Goal: Task Accomplishment & Management: Use online tool/utility

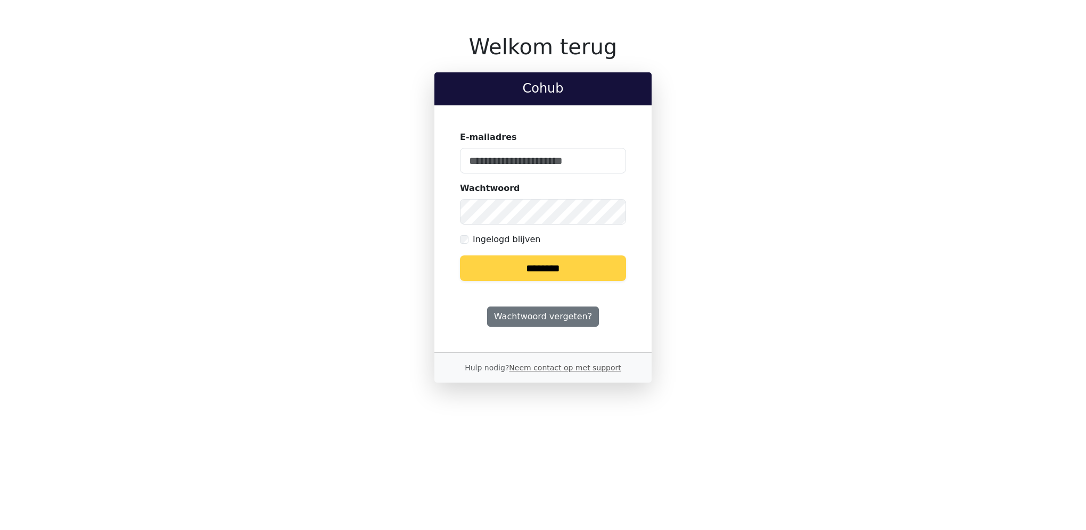
type input "**********"
click at [552, 272] on input "********" at bounding box center [543, 268] width 166 height 26
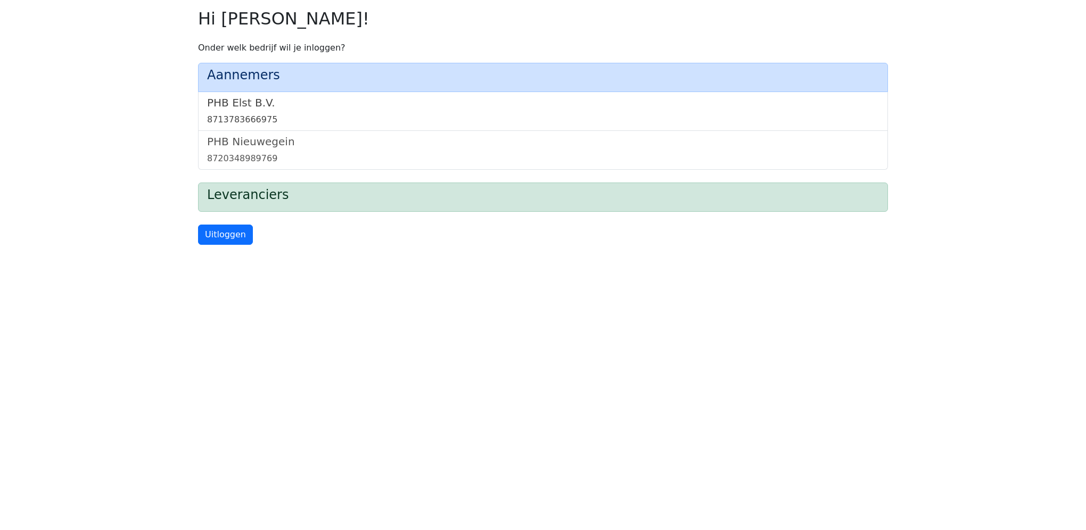
click at [244, 110] on link "PHB Elst B.V. 8713783666975" at bounding box center [543, 111] width 672 height 30
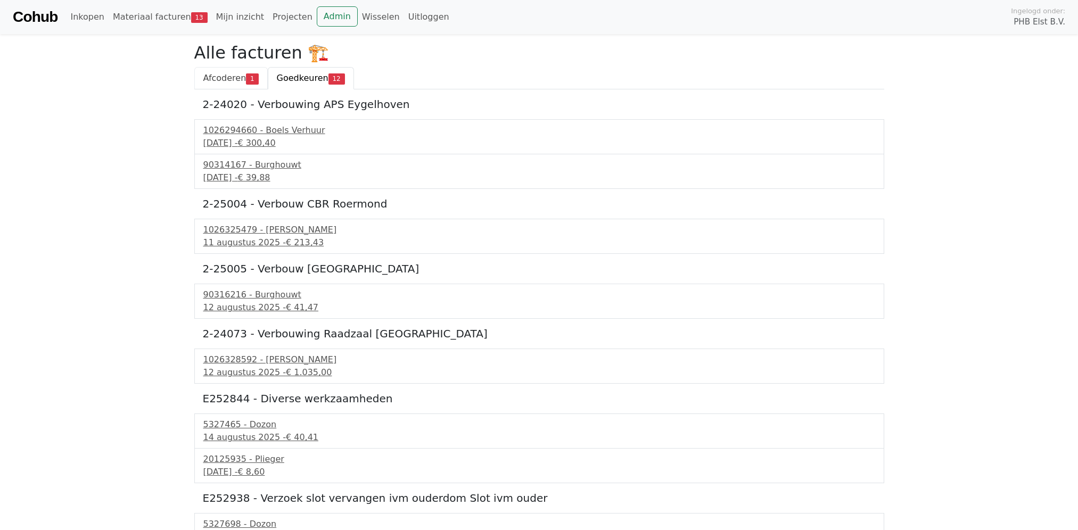
click at [232, 85] on link "Afcoderen 1" at bounding box center [230, 78] width 73 height 22
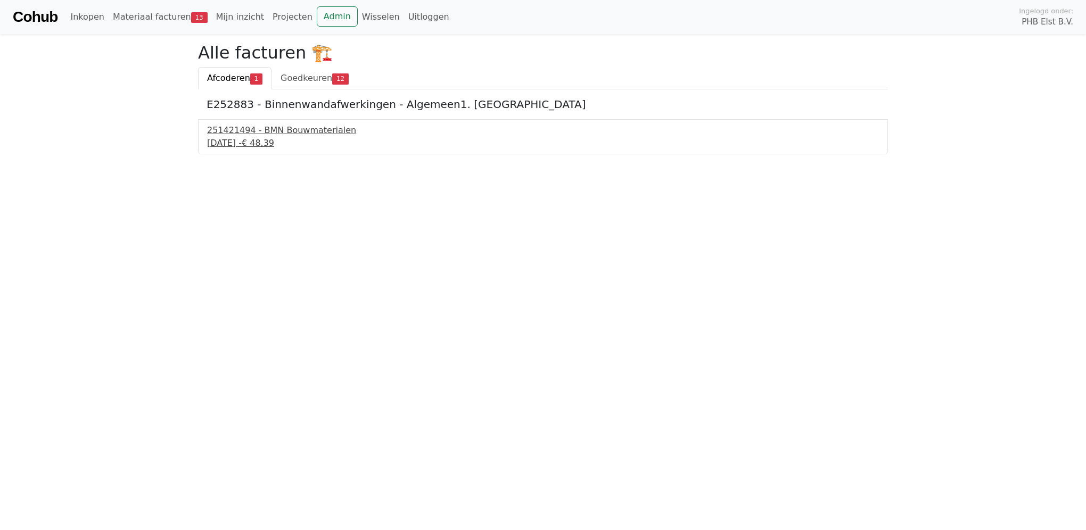
click at [239, 135] on div "251421494 - BMN Bouwmaterialen" at bounding box center [543, 130] width 672 height 13
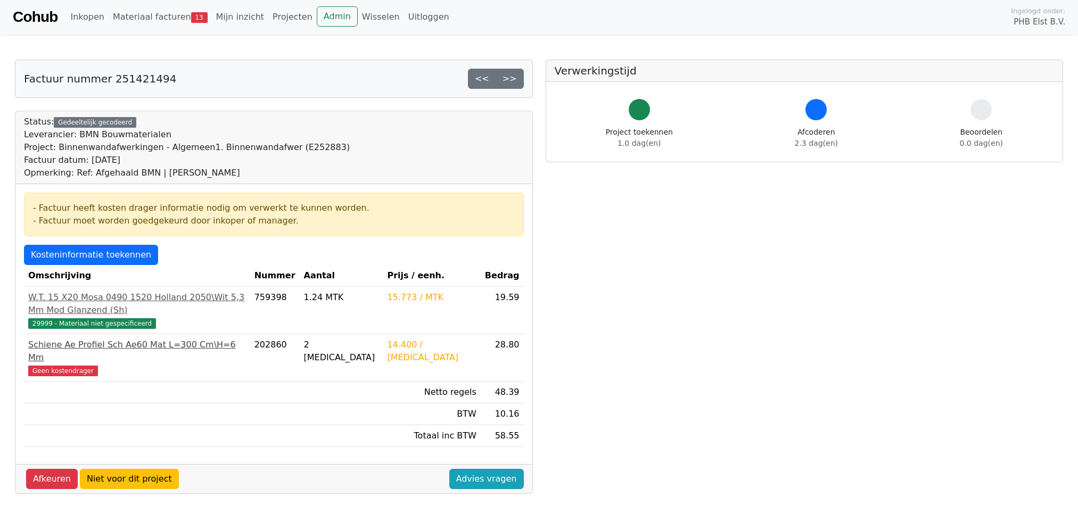
click at [79, 366] on span "Geen kostendrager" at bounding box center [63, 371] width 70 height 11
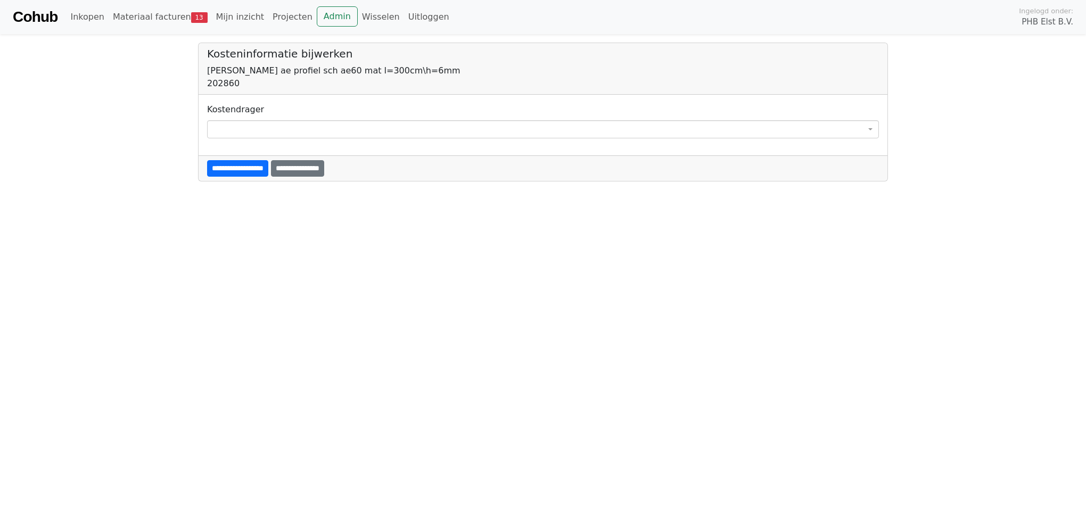
click at [238, 129] on span at bounding box center [543, 129] width 672 height 18
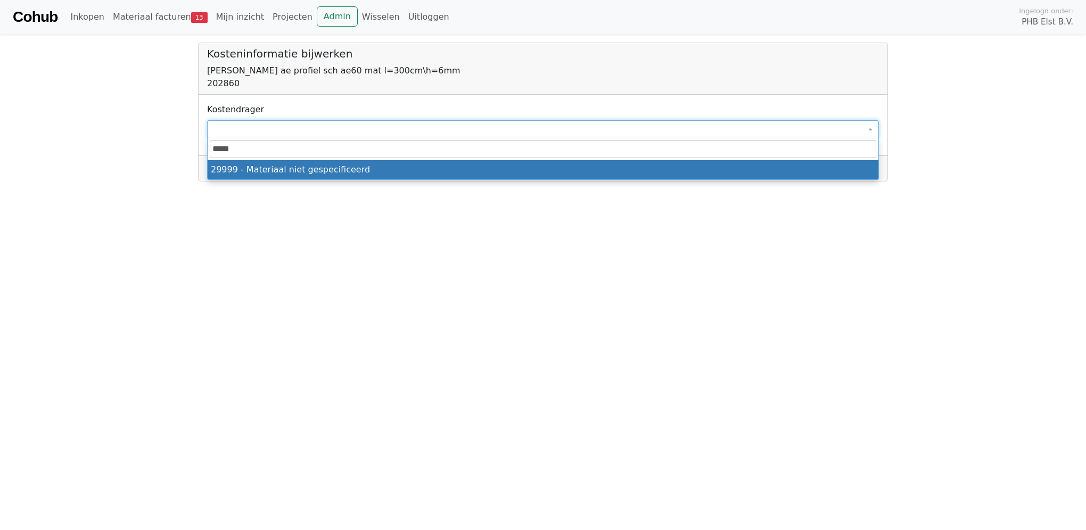
type input "*****"
select select "****"
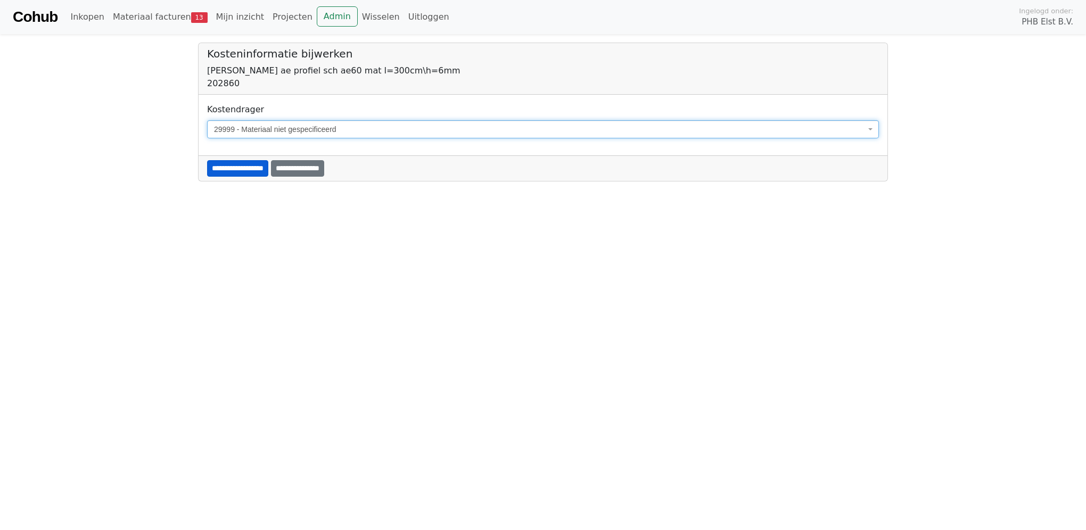
click at [251, 162] on input "**********" at bounding box center [237, 168] width 61 height 17
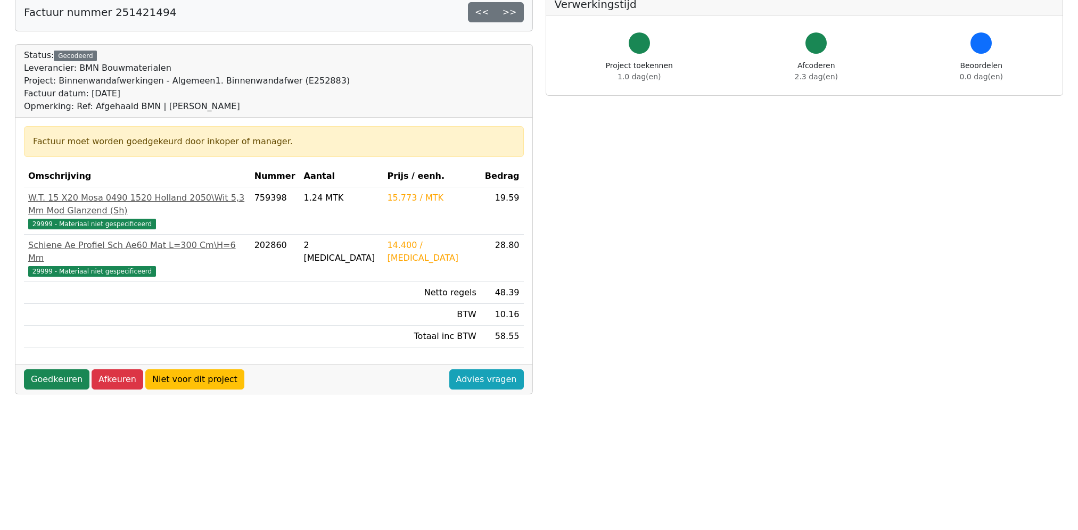
scroll to position [160, 0]
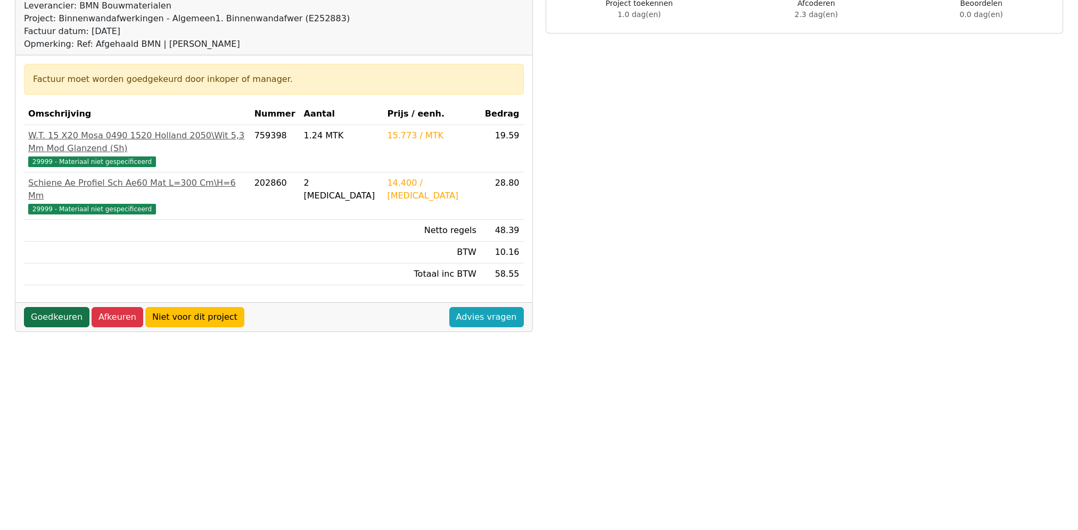
click at [35, 307] on link "Goedkeuren" at bounding box center [56, 317] width 65 height 20
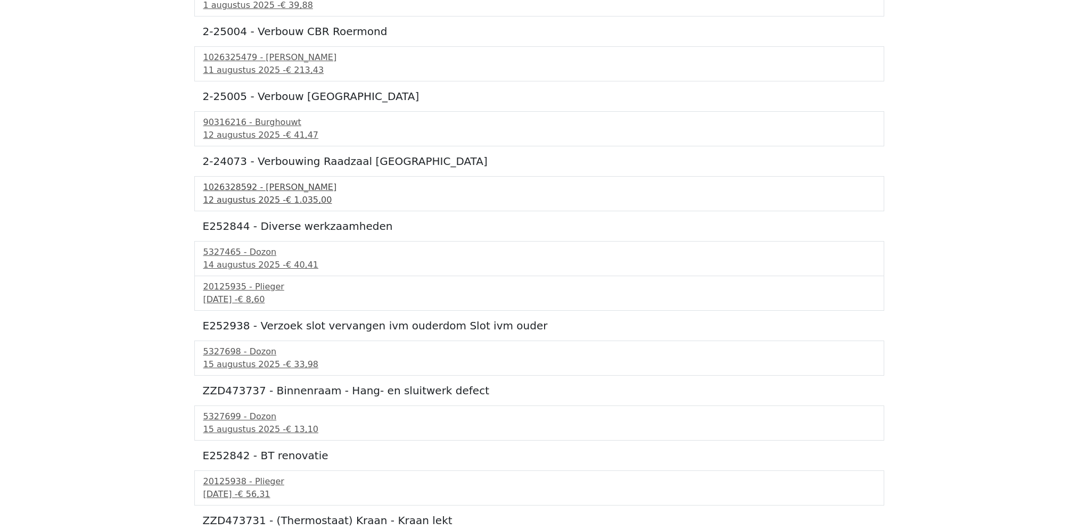
scroll to position [213, 0]
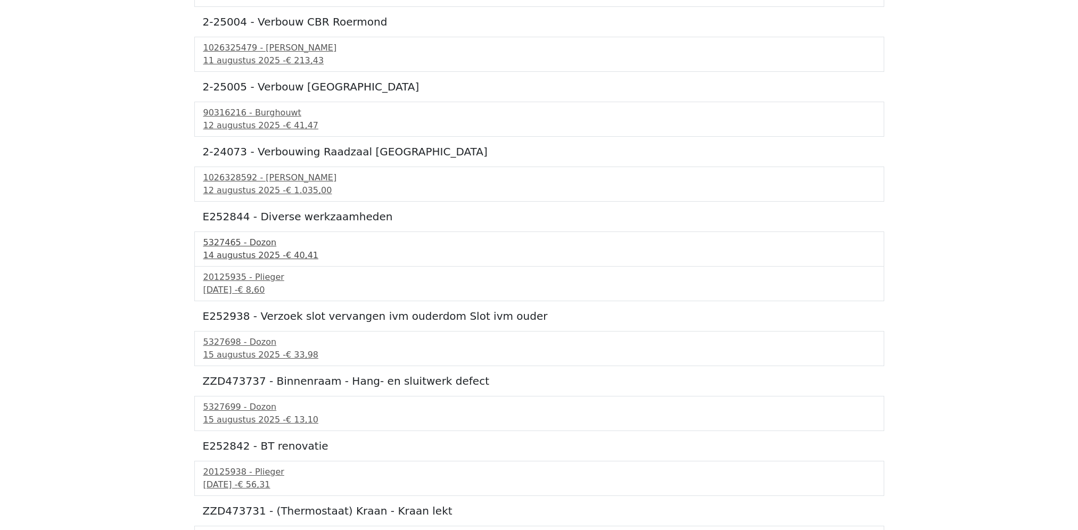
click at [227, 245] on div "5327465 - Dozon" at bounding box center [539, 242] width 672 height 13
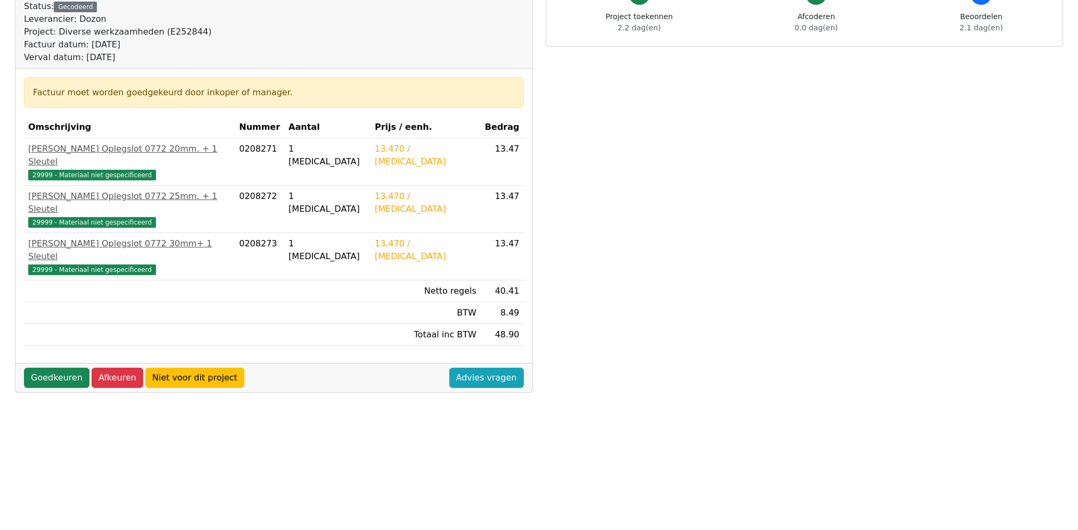
scroll to position [259, 0]
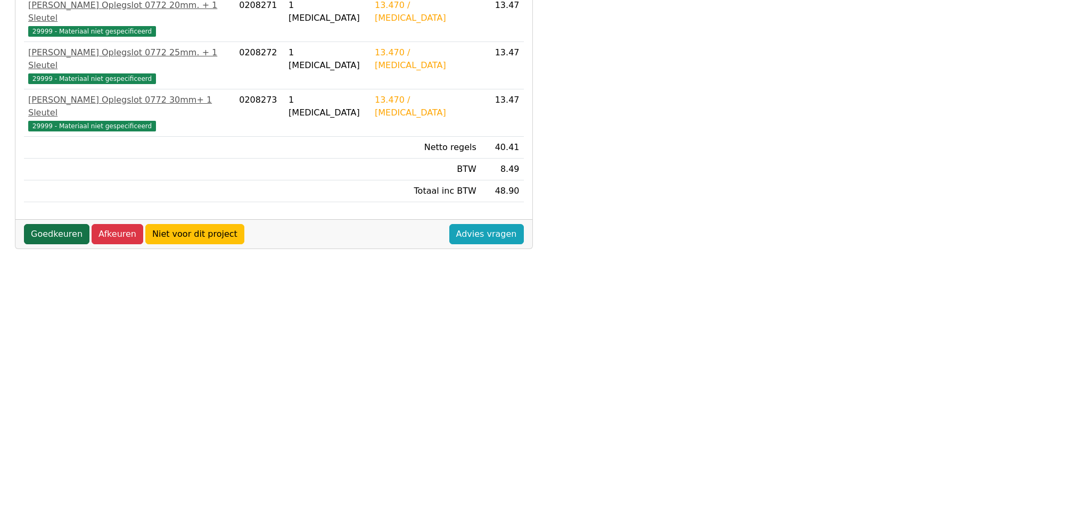
click at [57, 224] on link "Goedkeuren" at bounding box center [56, 234] width 65 height 20
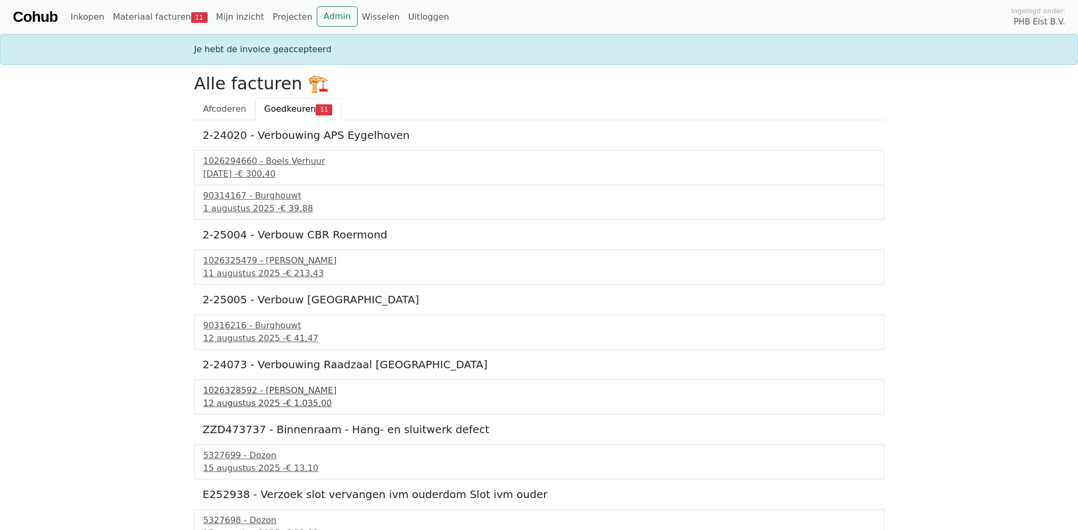
click at [233, 406] on div "[DATE] - € 1.035,00" at bounding box center [539, 403] width 672 height 13
click at [234, 393] on div "1026328592 - Boels Verhuur" at bounding box center [539, 390] width 672 height 13
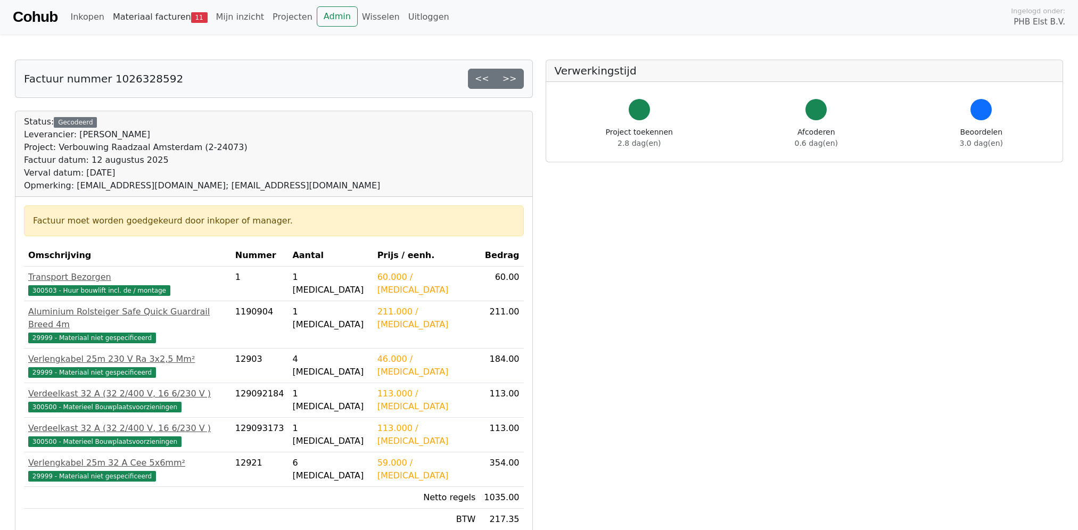
click at [168, 17] on link "Materiaal facturen 11" at bounding box center [160, 16] width 103 height 21
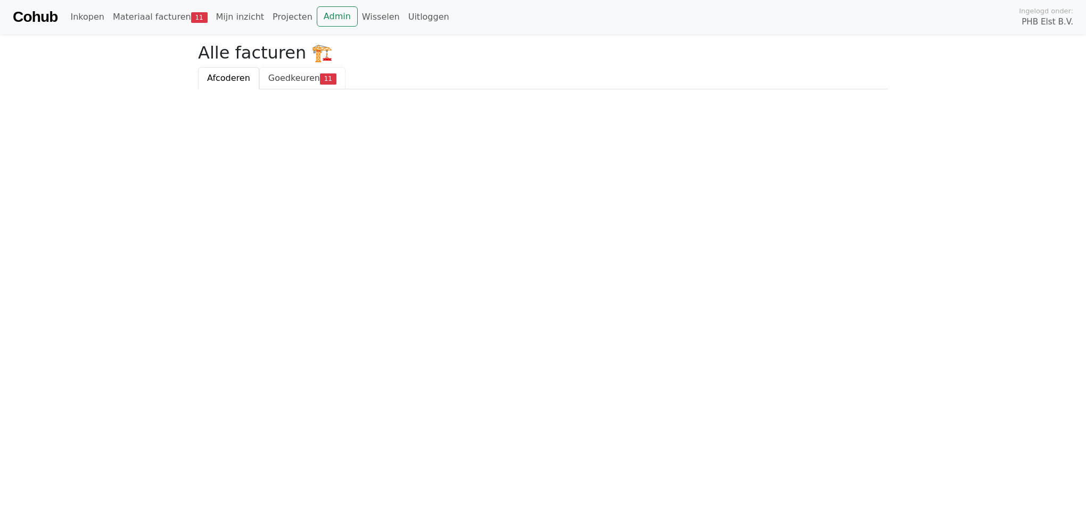
click at [273, 79] on span "Goedkeuren" at bounding box center [294, 78] width 52 height 10
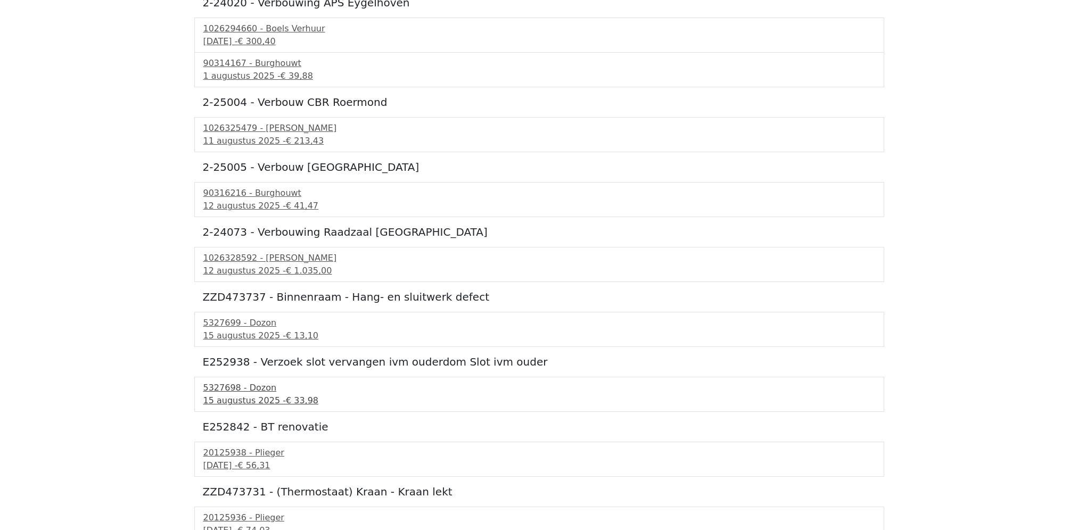
scroll to position [106, 0]
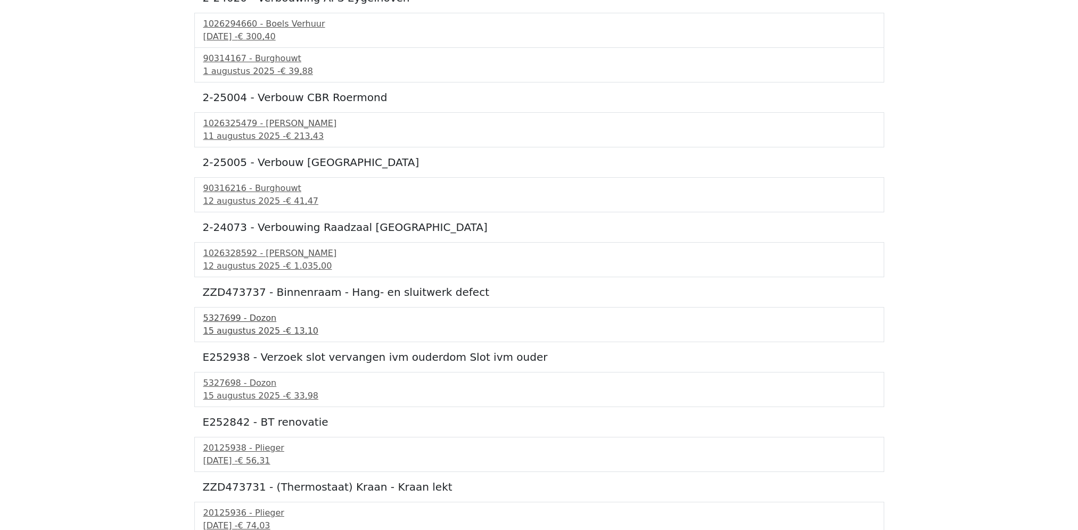
click at [228, 321] on div "5327699 - Dozon" at bounding box center [539, 318] width 672 height 13
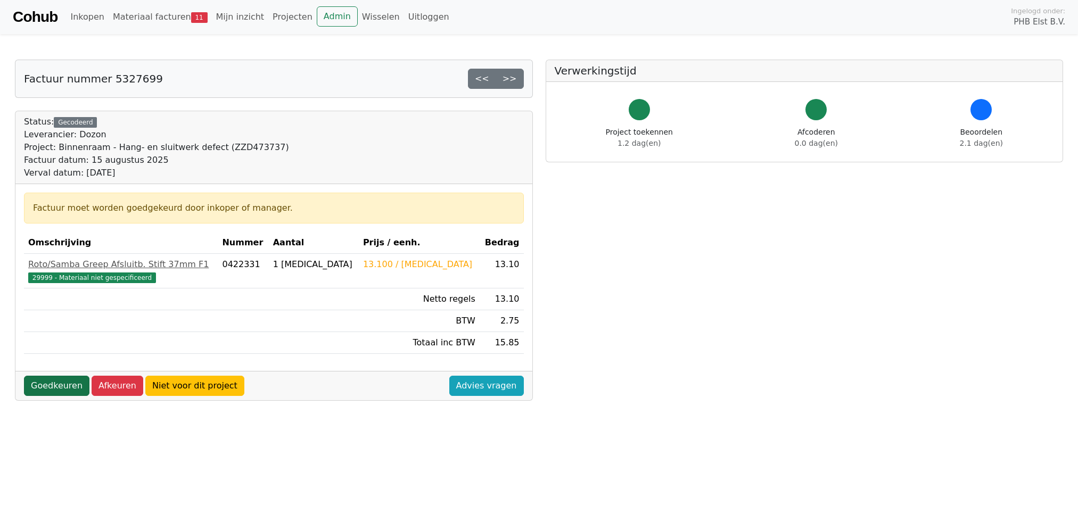
click at [59, 382] on link "Goedkeuren" at bounding box center [56, 386] width 65 height 20
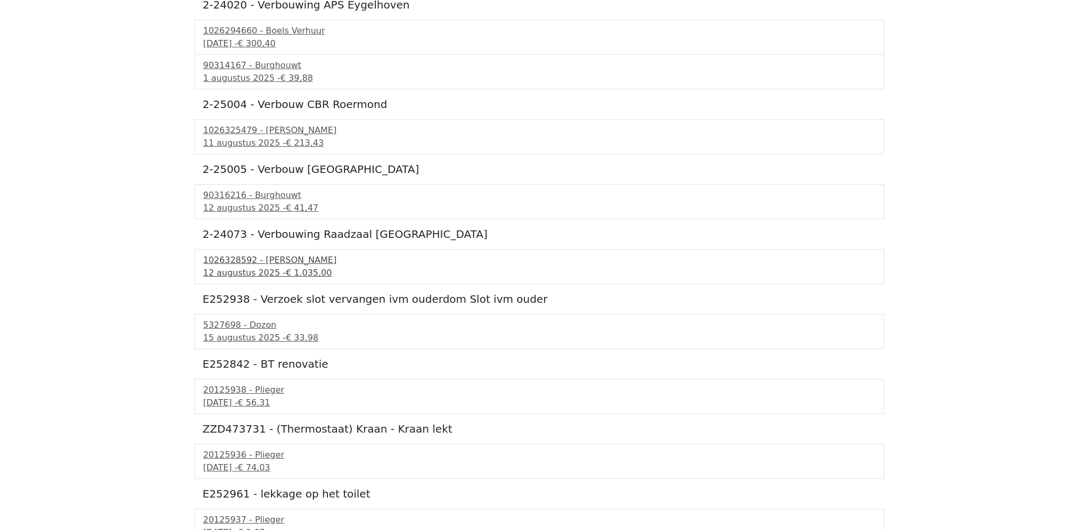
scroll to position [160, 0]
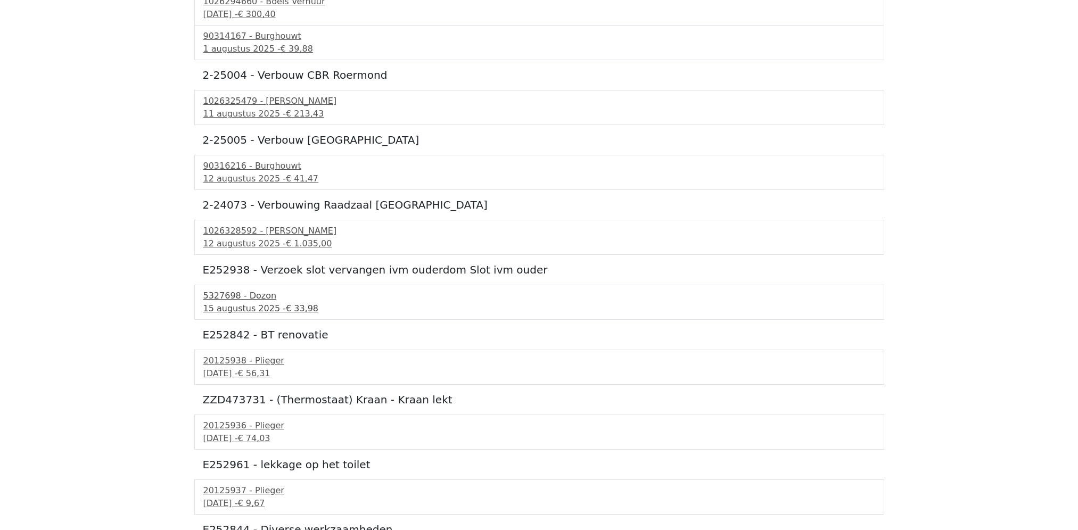
click at [226, 304] on div "[DATE] - € 33,98" at bounding box center [539, 308] width 672 height 13
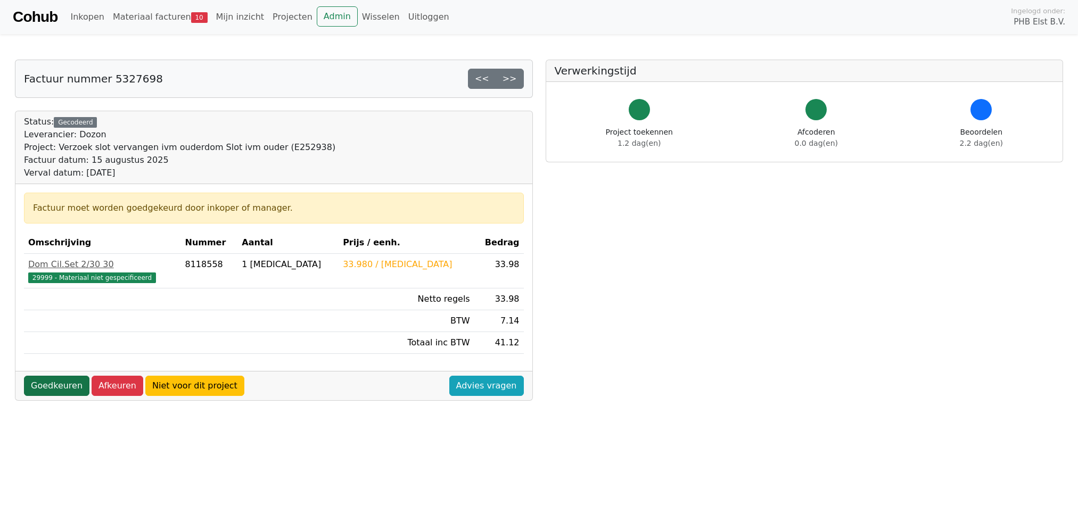
click at [76, 385] on link "Goedkeuren" at bounding box center [56, 386] width 65 height 20
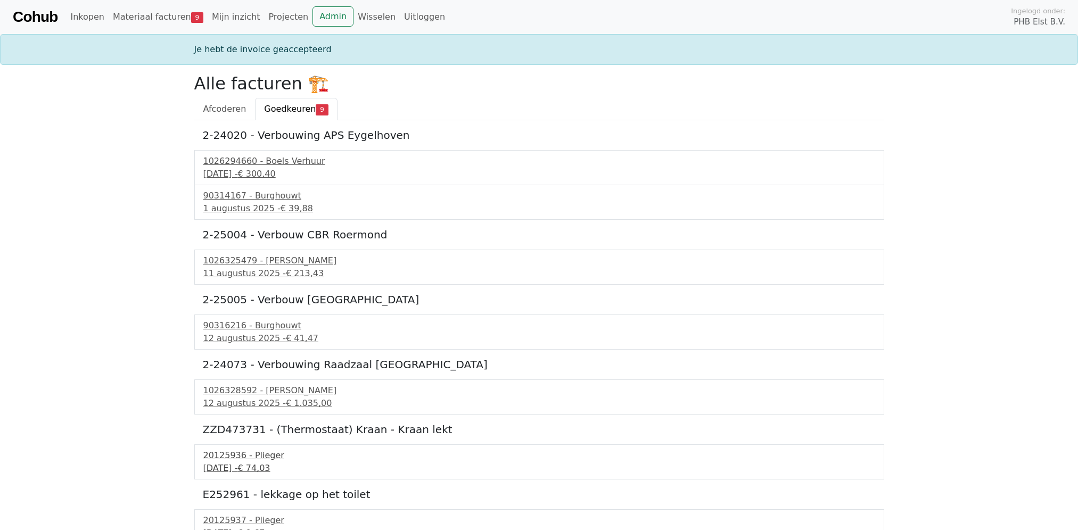
click at [211, 454] on div "20125936 - Plieger" at bounding box center [539, 455] width 672 height 13
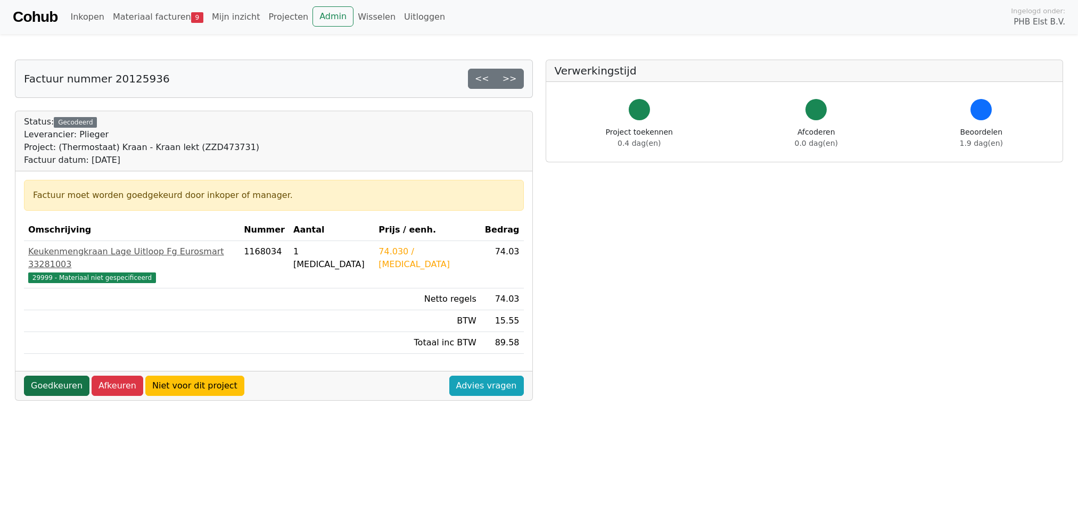
click at [46, 376] on link "Goedkeuren" at bounding box center [56, 386] width 65 height 20
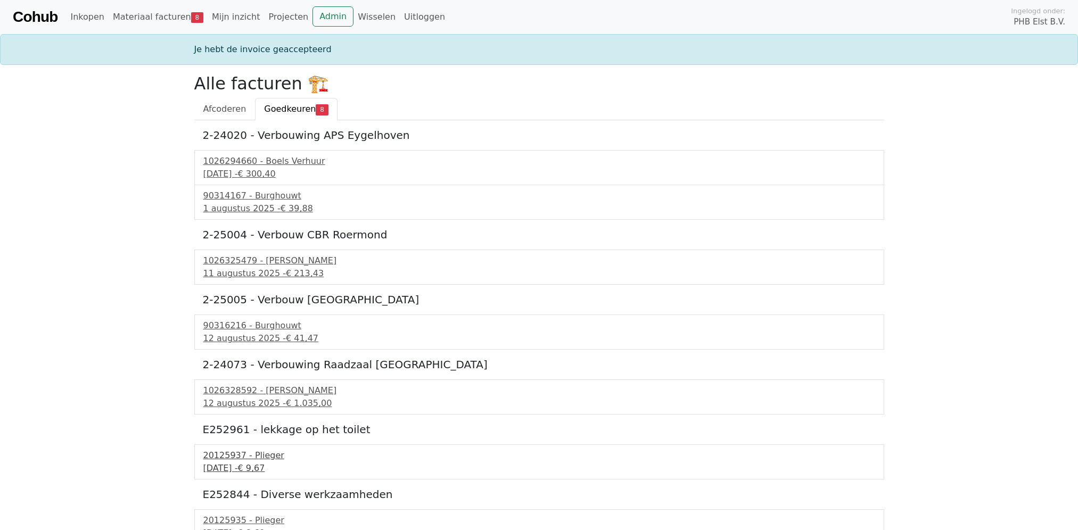
click at [225, 451] on div "20125937 - Plieger" at bounding box center [539, 455] width 672 height 13
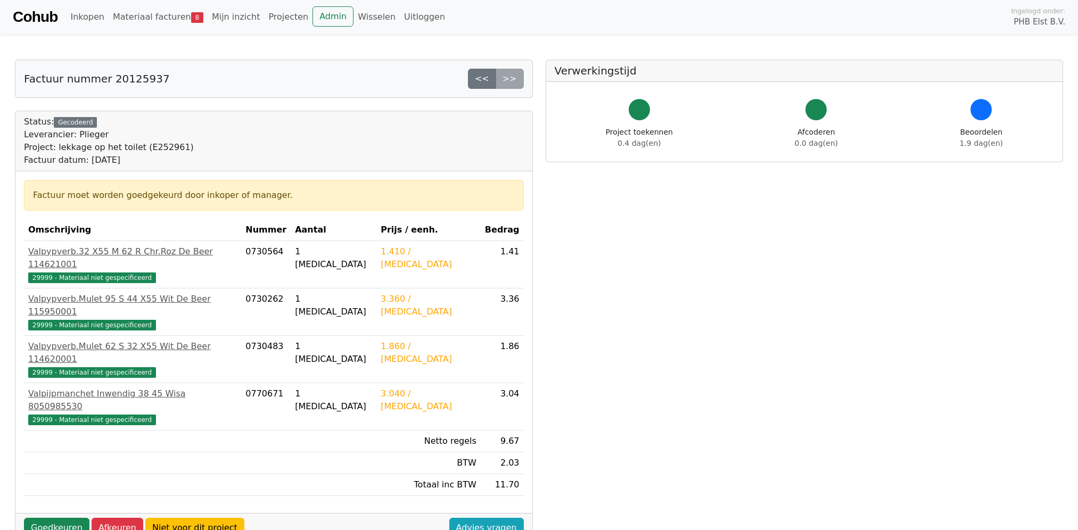
click at [52, 513] on div "Goedkeuren Afkeuren Niet voor dit project Advies vragen" at bounding box center [273, 527] width 517 height 29
click at [50, 518] on link "Goedkeuren" at bounding box center [56, 528] width 65 height 20
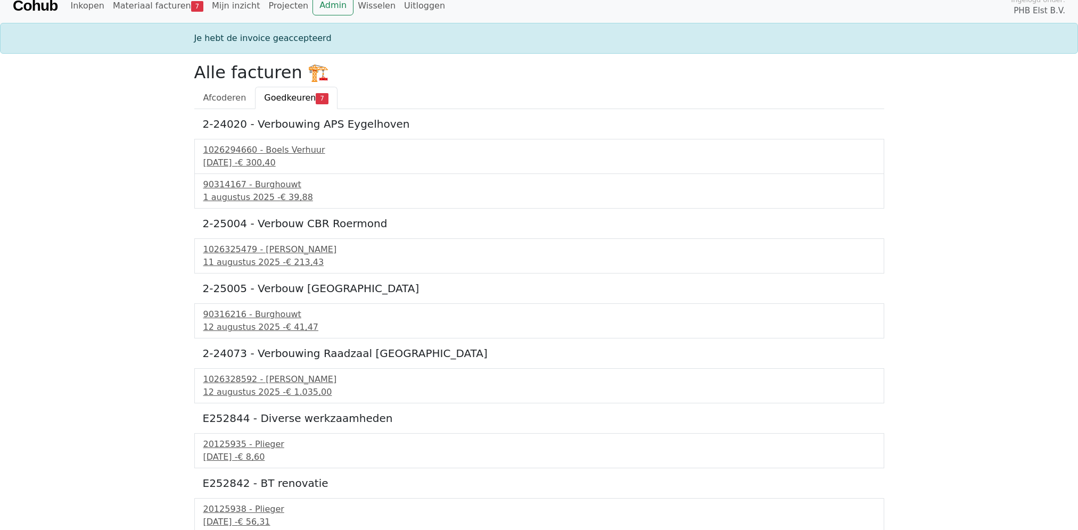
scroll to position [14, 0]
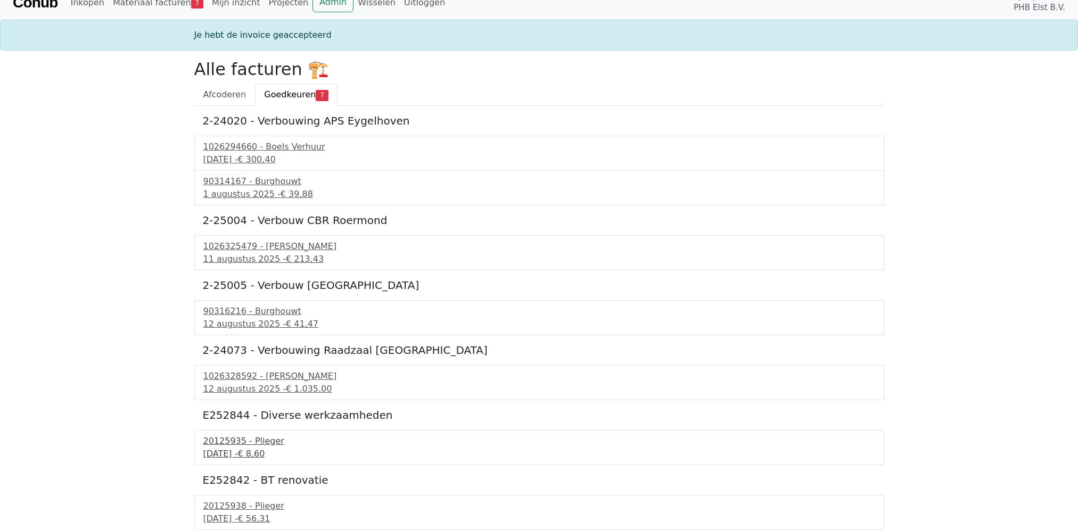
click at [210, 438] on div "20125935 - Plieger" at bounding box center [539, 441] width 672 height 13
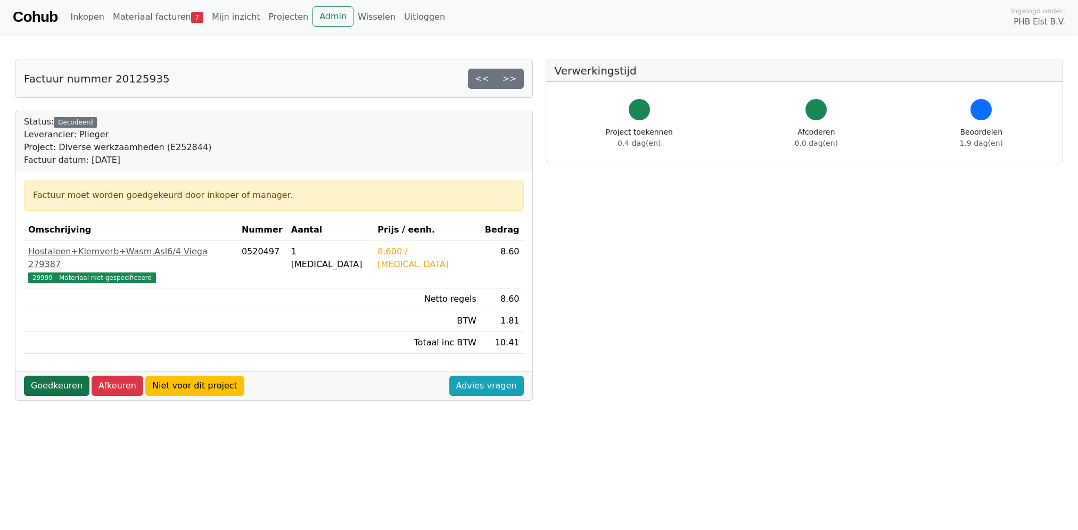
click at [62, 376] on link "Goedkeuren" at bounding box center [56, 386] width 65 height 20
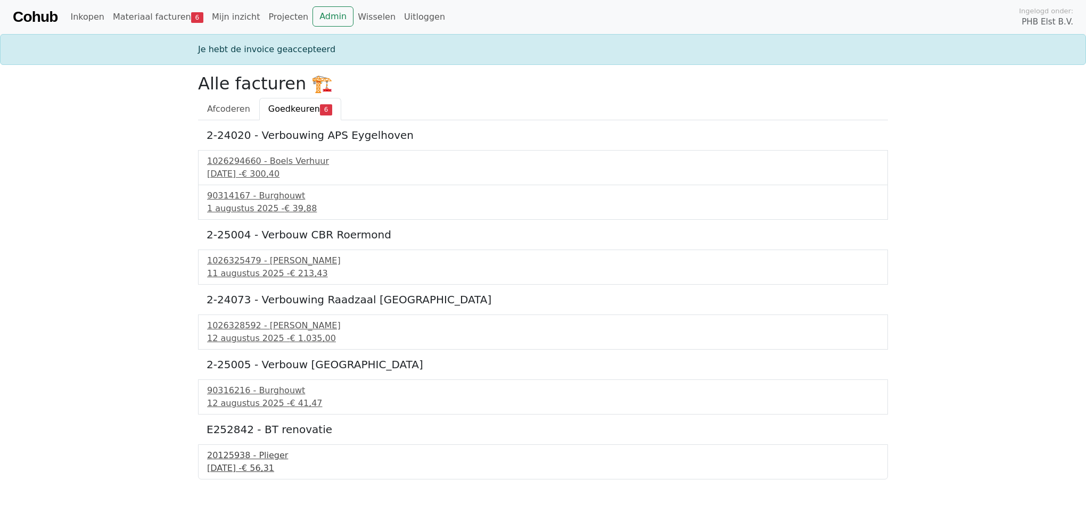
click at [240, 453] on div "20125938 - Plieger" at bounding box center [543, 455] width 672 height 13
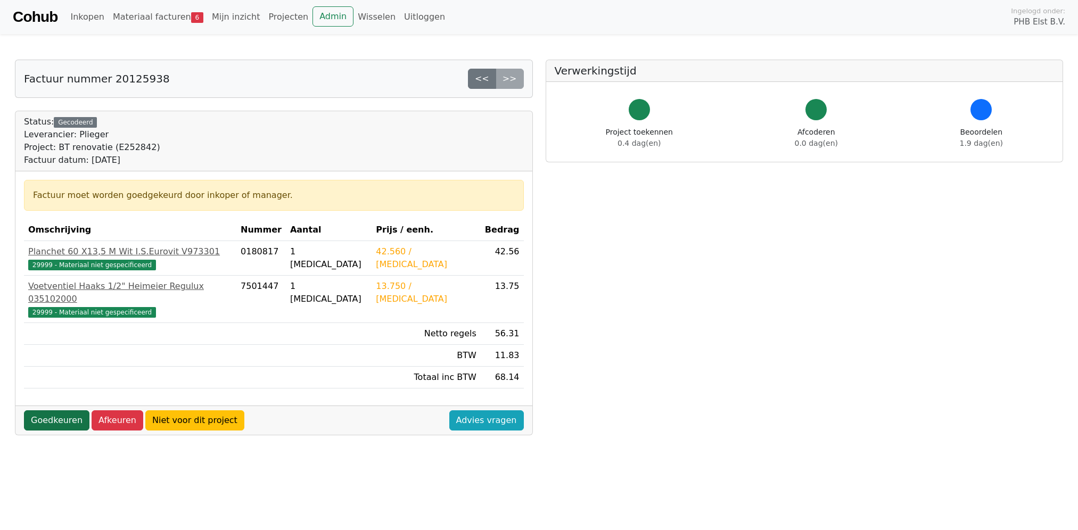
click at [60, 410] on link "Goedkeuren" at bounding box center [56, 420] width 65 height 20
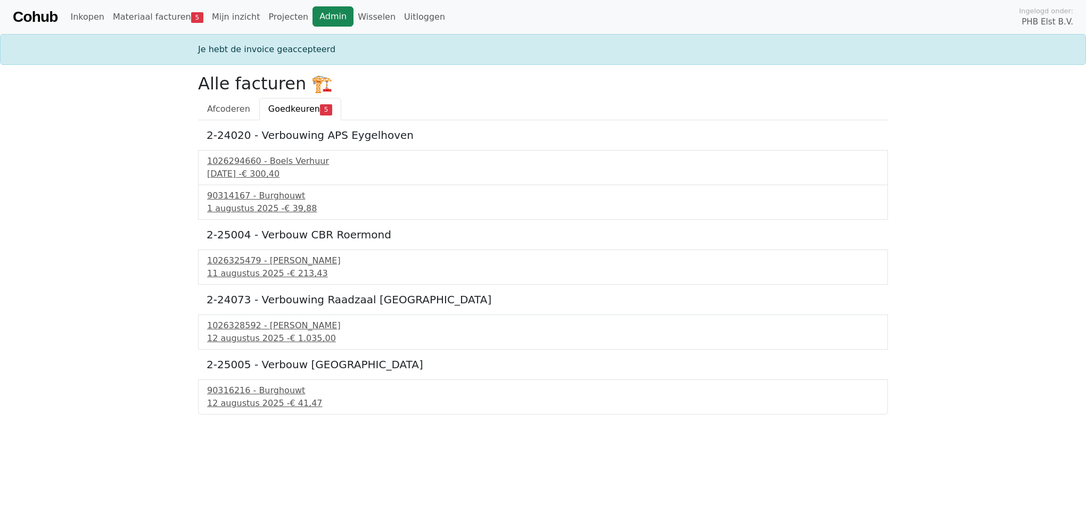
click at [312, 14] on link "Admin" at bounding box center [332, 16] width 41 height 20
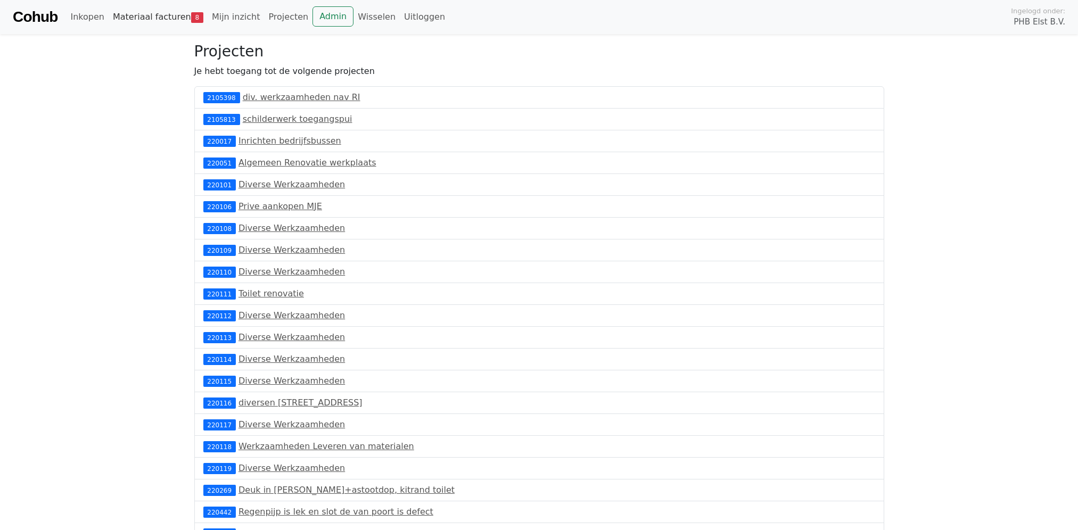
click at [153, 21] on link "Materiaal facturen 8" at bounding box center [158, 16] width 99 height 21
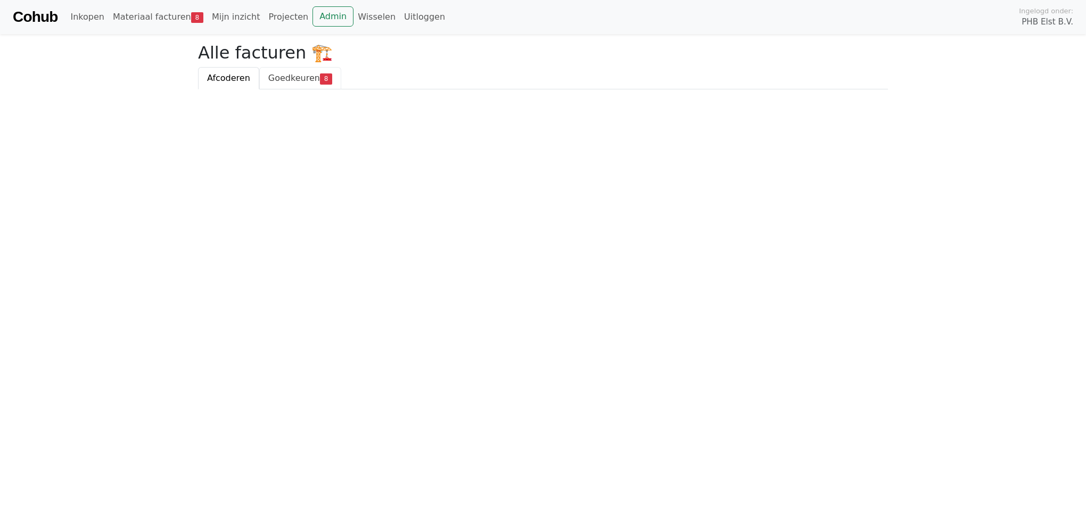
click at [284, 79] on span "Goedkeuren" at bounding box center [294, 78] width 52 height 10
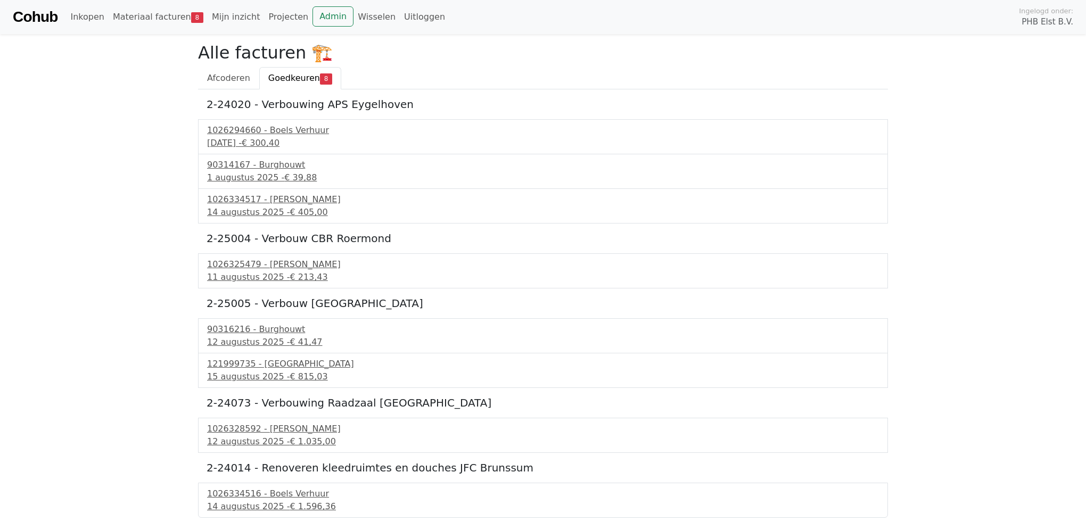
click at [441, 299] on h5 "2-25005 - Verbouw [GEOGRAPHIC_DATA]" at bounding box center [543, 303] width 673 height 13
